Goal: Information Seeking & Learning: Check status

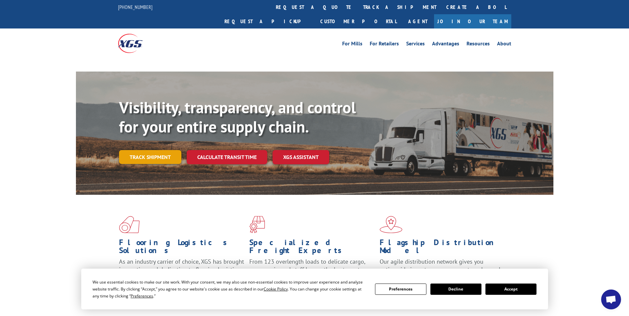
click at [161, 150] on link "Track shipment" at bounding box center [150, 157] width 62 height 14
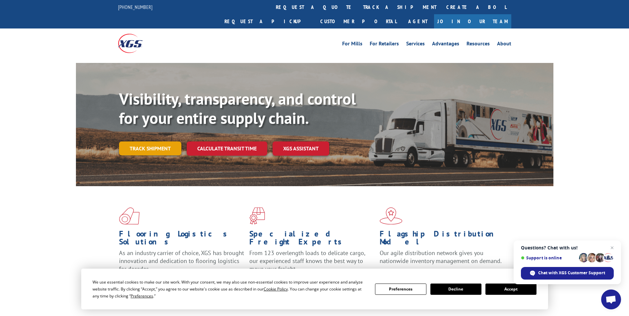
click at [155, 141] on link "Track shipment" at bounding box center [150, 148] width 62 height 14
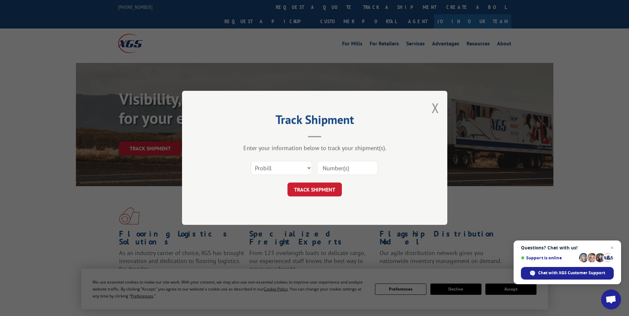
click at [339, 171] on input at bounding box center [347, 168] width 61 height 14
paste input "14560103"
type input "14560103"
click at [330, 190] on button "TRACK SHIPMENT" at bounding box center [314, 190] width 54 height 14
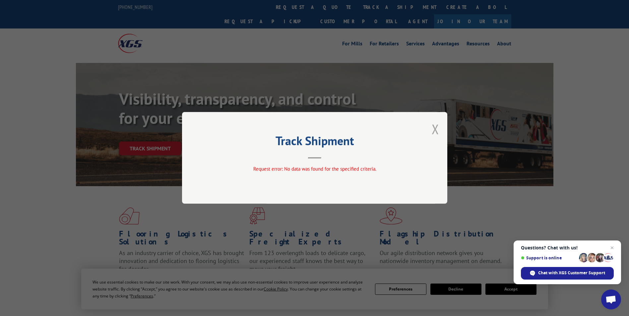
click at [438, 134] on button "Close modal" at bounding box center [434, 129] width 7 height 18
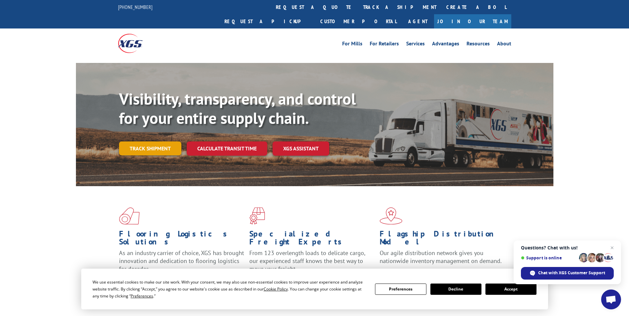
click at [151, 141] on link "Track shipment" at bounding box center [150, 148] width 62 height 14
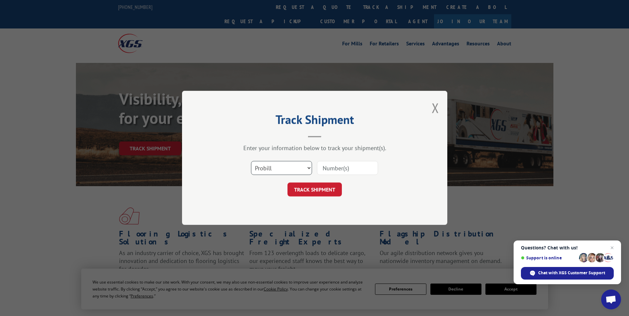
click at [273, 168] on select "Select category... Probill BOL PO" at bounding box center [281, 168] width 61 height 14
select select "bol"
click at [251, 161] on select "Select category... Probill BOL PO" at bounding box center [281, 168] width 61 height 14
click at [331, 165] on input at bounding box center [347, 168] width 61 height 14
paste input "14560103"
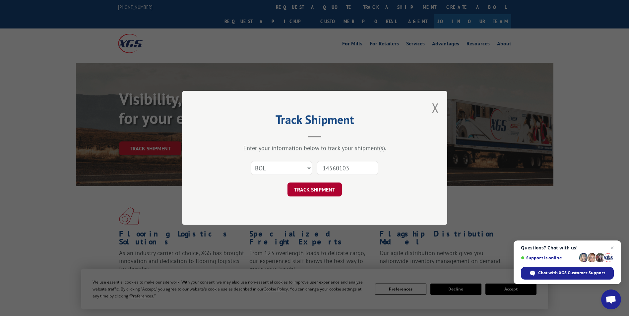
type input "14560103"
click at [330, 187] on button "TRACK SHIPMENT" at bounding box center [314, 190] width 54 height 14
